Goal: Transaction & Acquisition: Purchase product/service

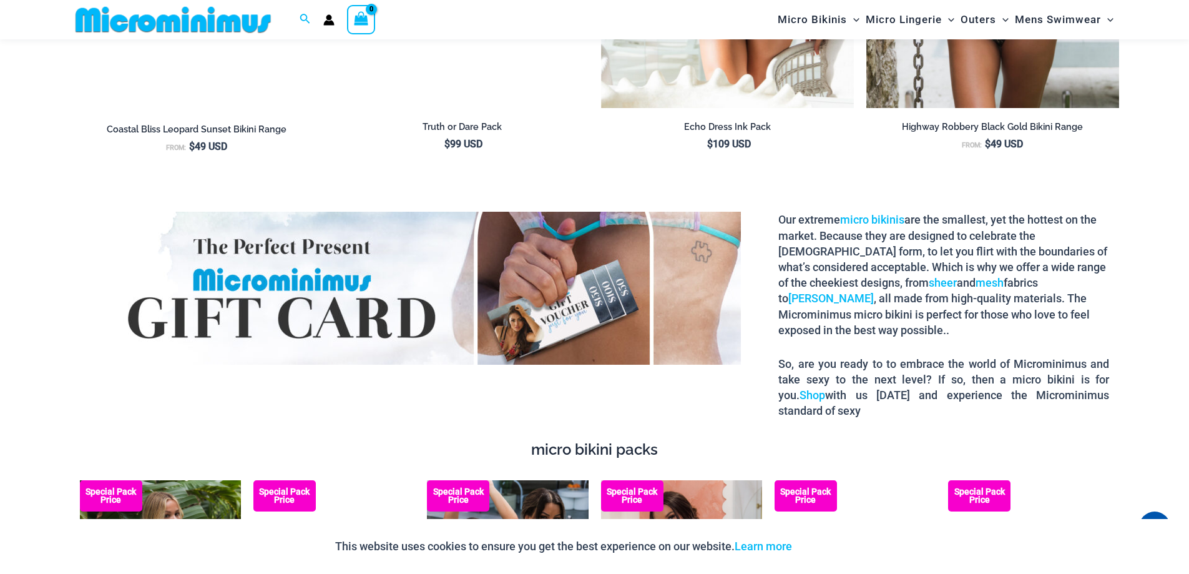
scroll to position [2298, 0]
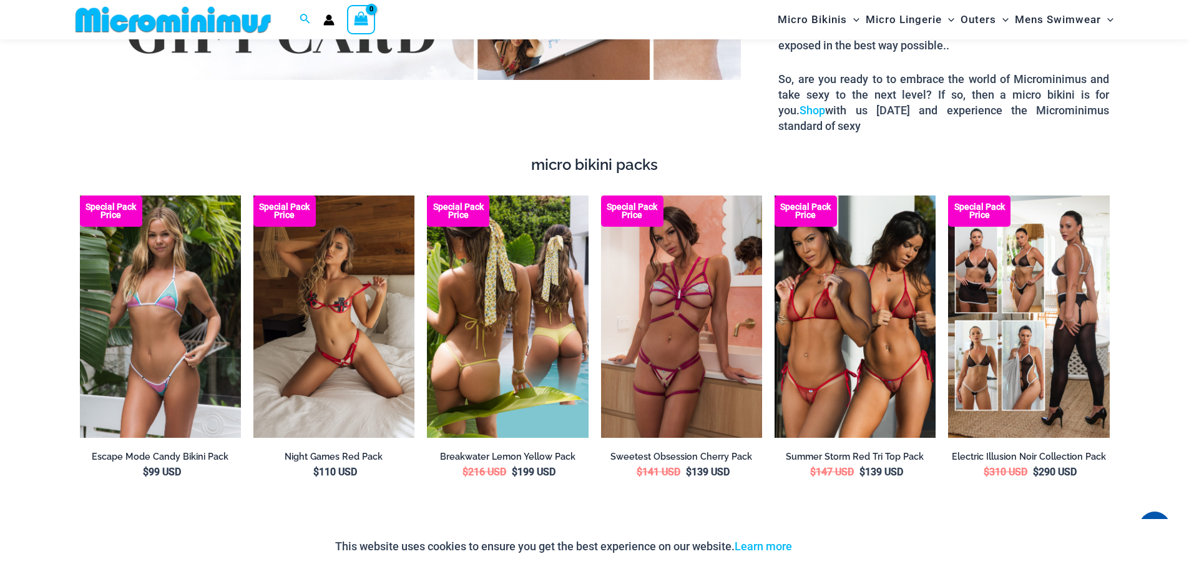
click at [470, 265] on img at bounding box center [507, 316] width 161 height 242
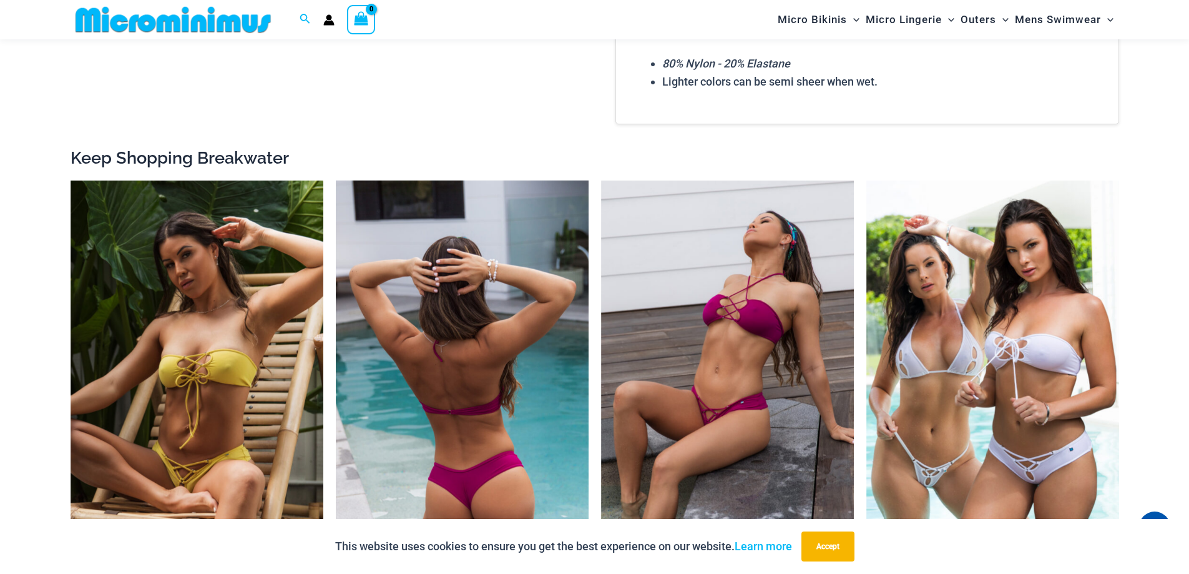
scroll to position [1924, 0]
